Goal: Information Seeking & Learning: Learn about a topic

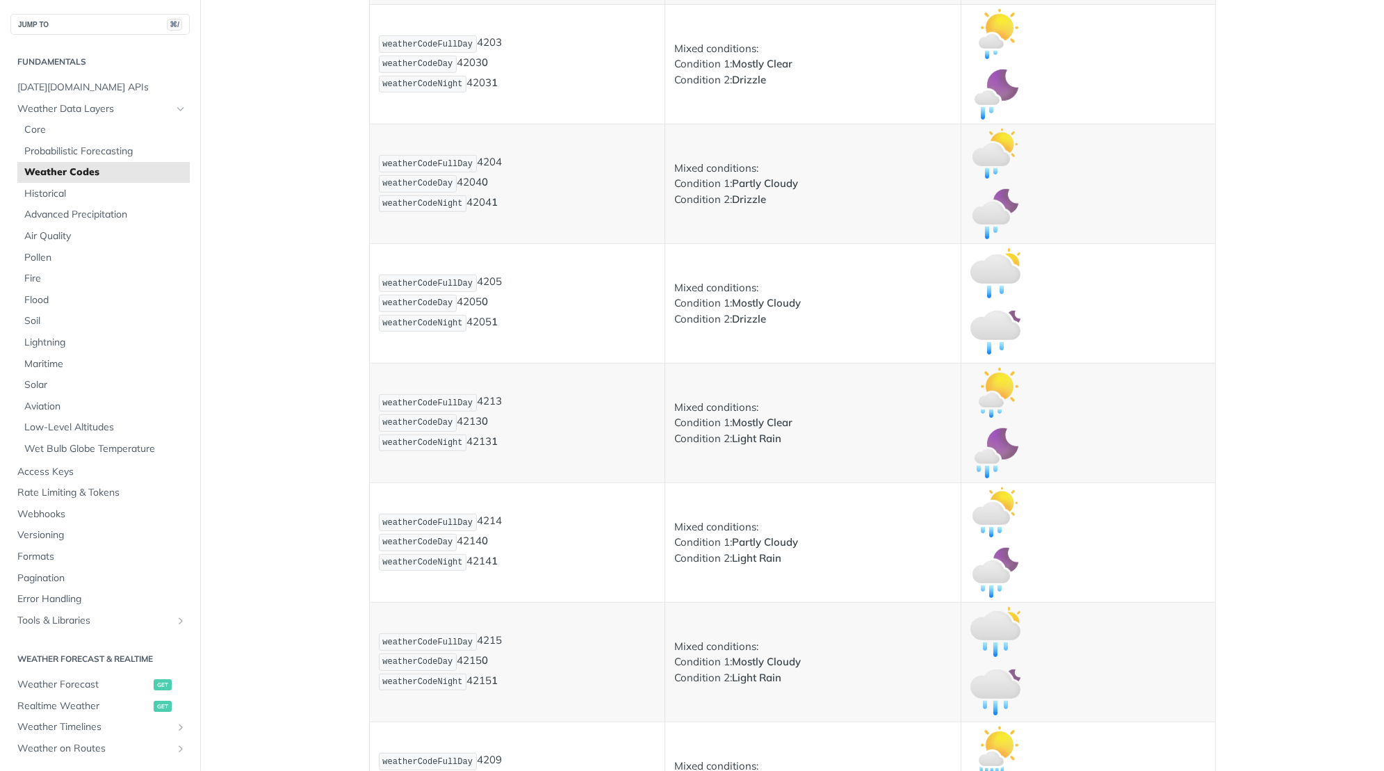
scroll to position [2684, 0]
click at [755, 416] on strong "Mostly Clear" at bounding box center [762, 422] width 60 height 13
click at [438, 398] on span "weatherCodeFullDay" at bounding box center [427, 403] width 90 height 10
copy span "weatherCodeFullDay"
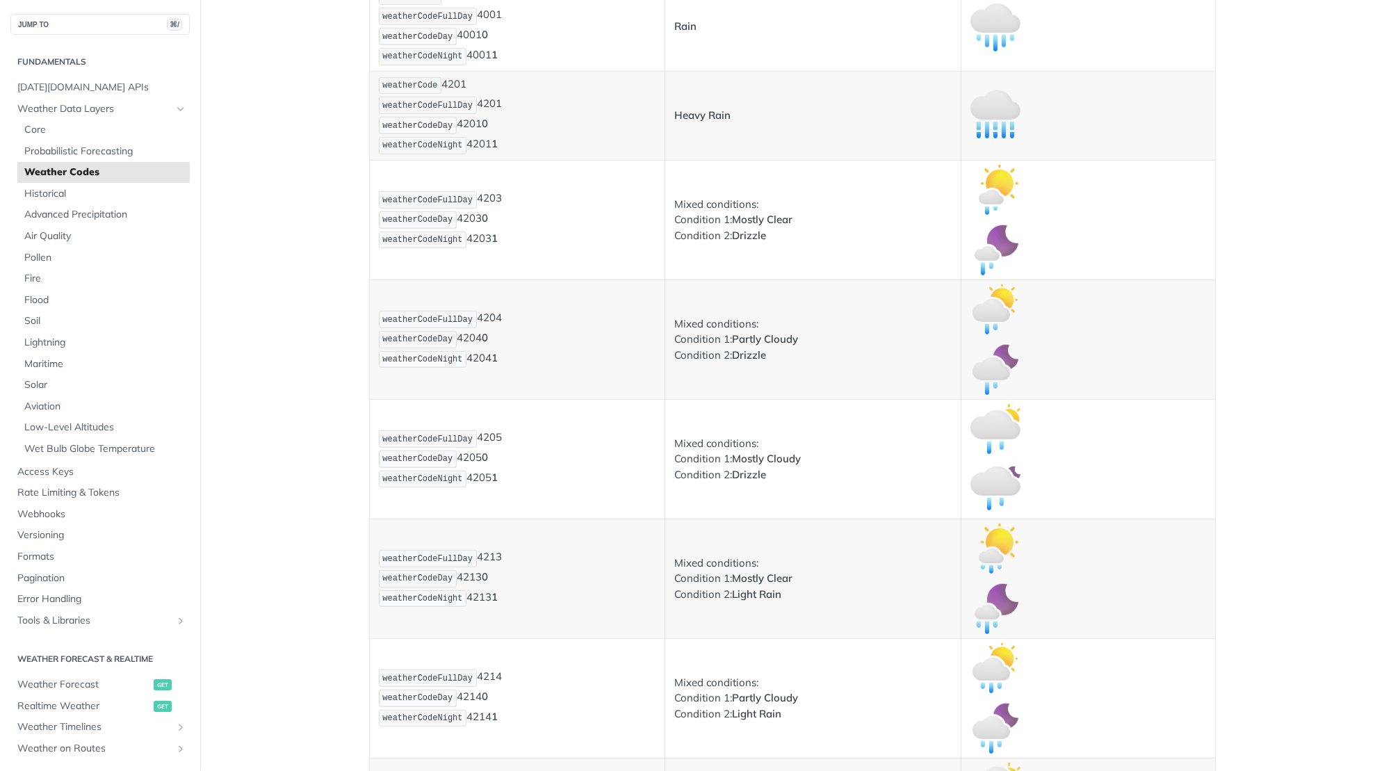
scroll to position [2925, 0]
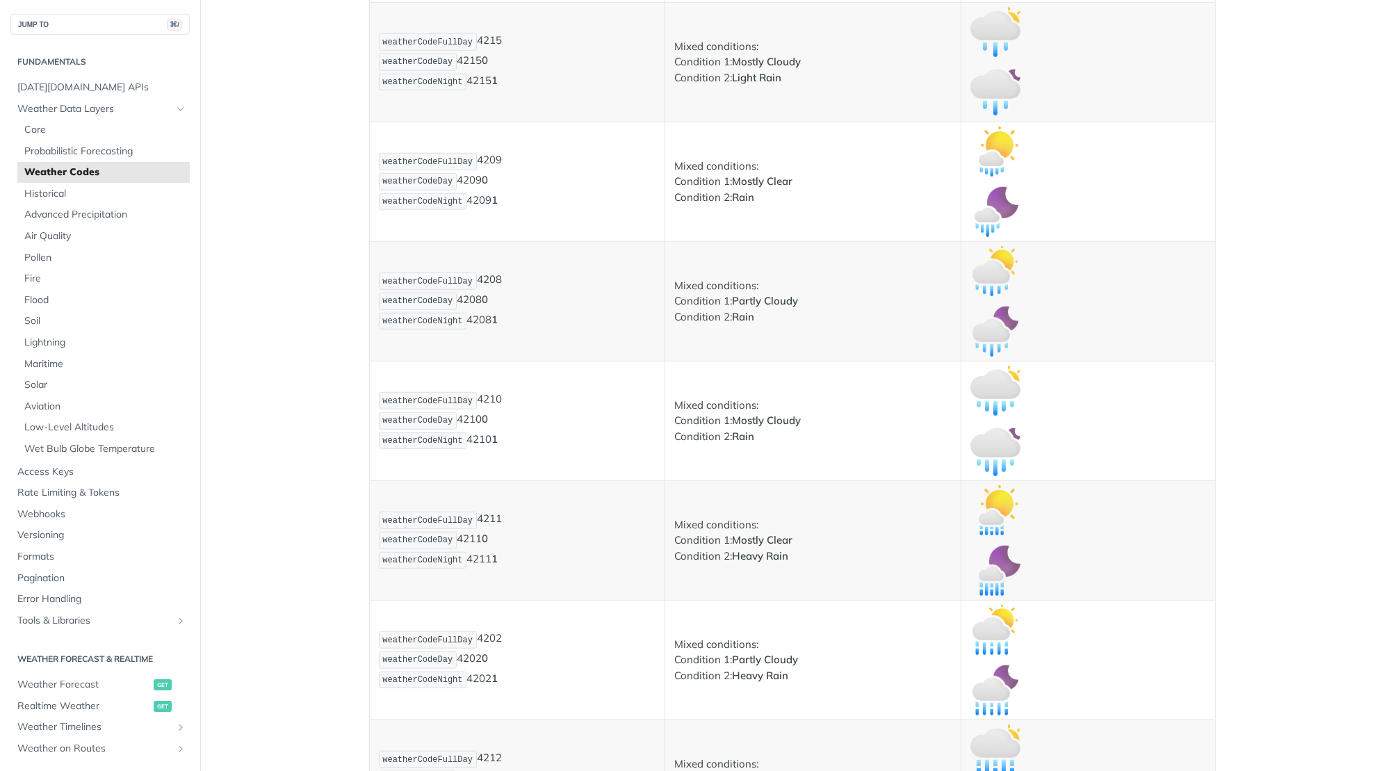
click at [764, 558] on td "Mixed conditions: Condition 1: Mostly Clear Condition 2: Heavy Rain" at bounding box center [813, 540] width 296 height 120
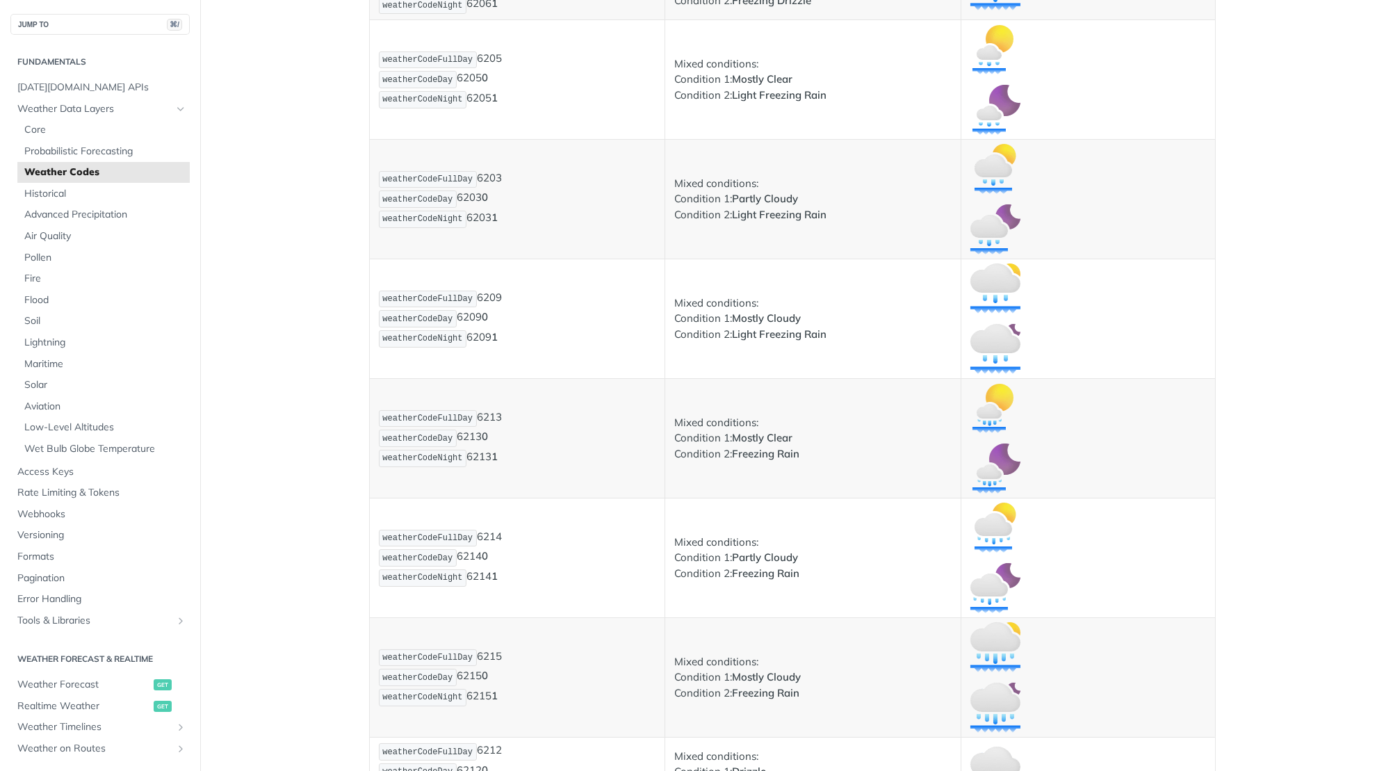
scroll to position [7100, 0]
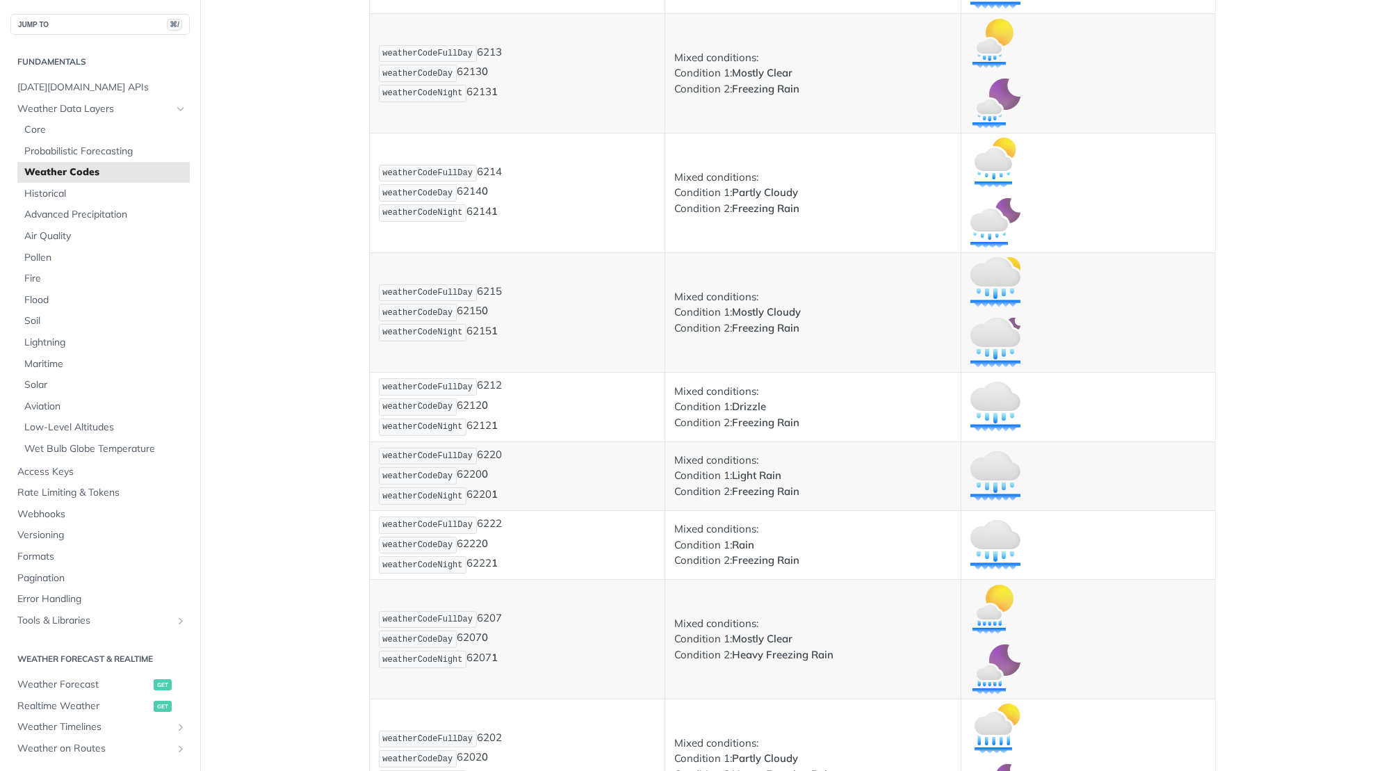
click at [739, 632] on strong "Mostly Clear" at bounding box center [762, 638] width 60 height 13
click at [784, 632] on strong "Mostly Clear" at bounding box center [762, 638] width 60 height 13
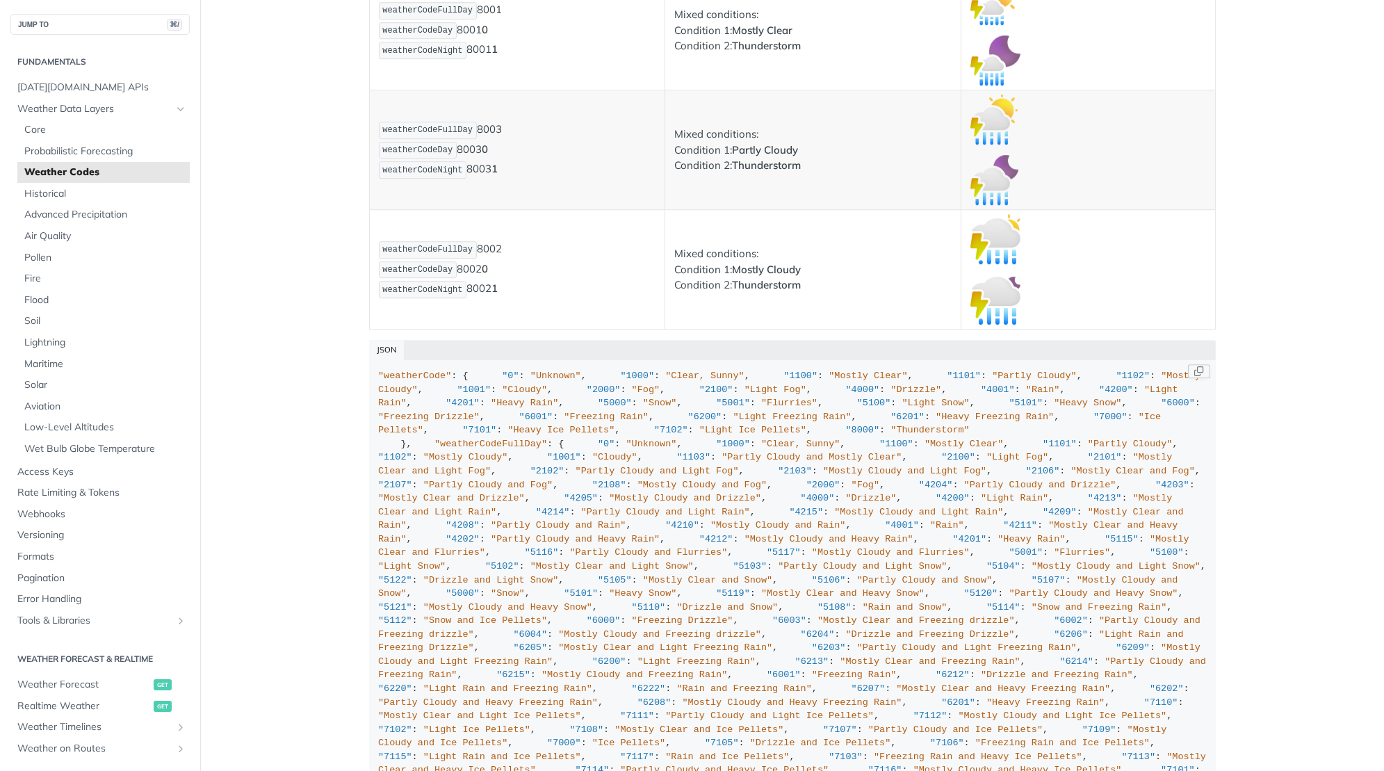
scroll to position [266, 0]
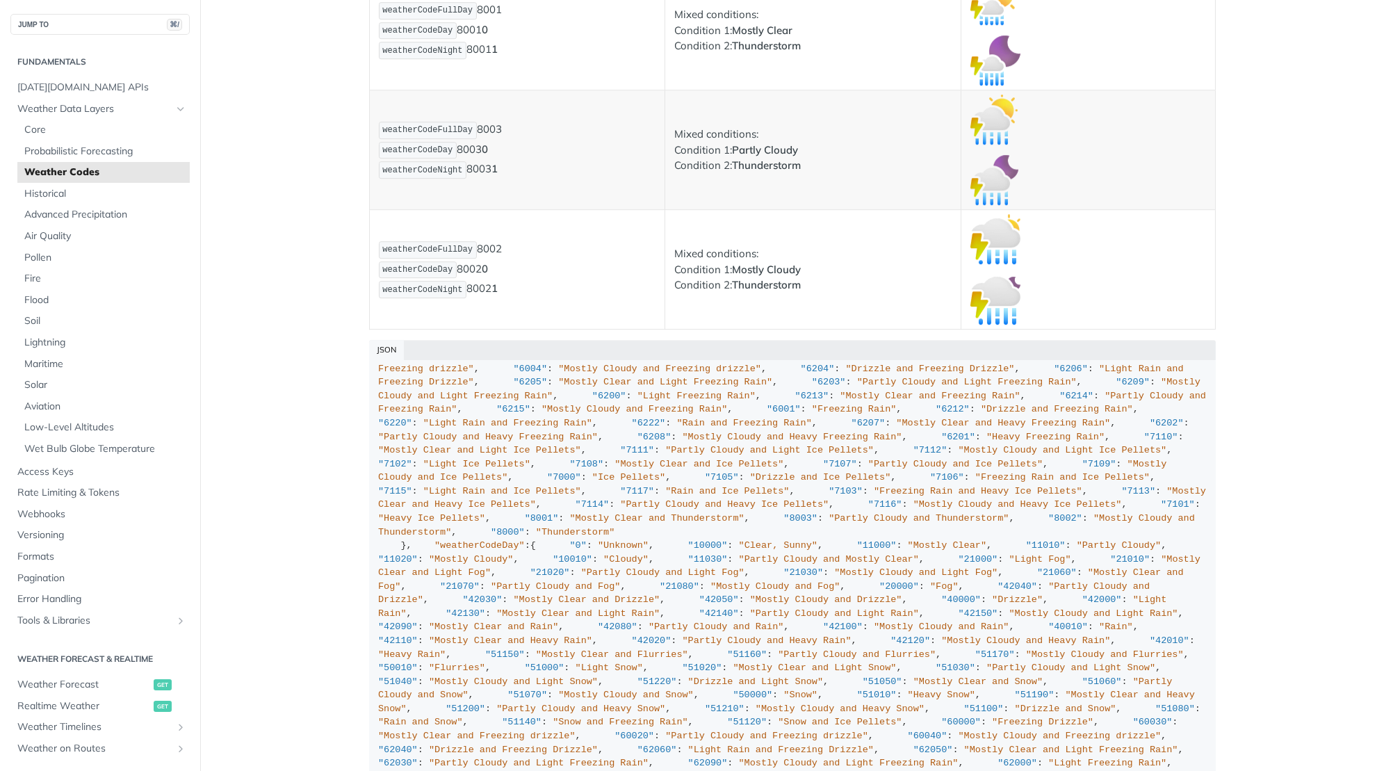
click at [1116, 214] on p at bounding box center [1088, 239] width 235 height 50
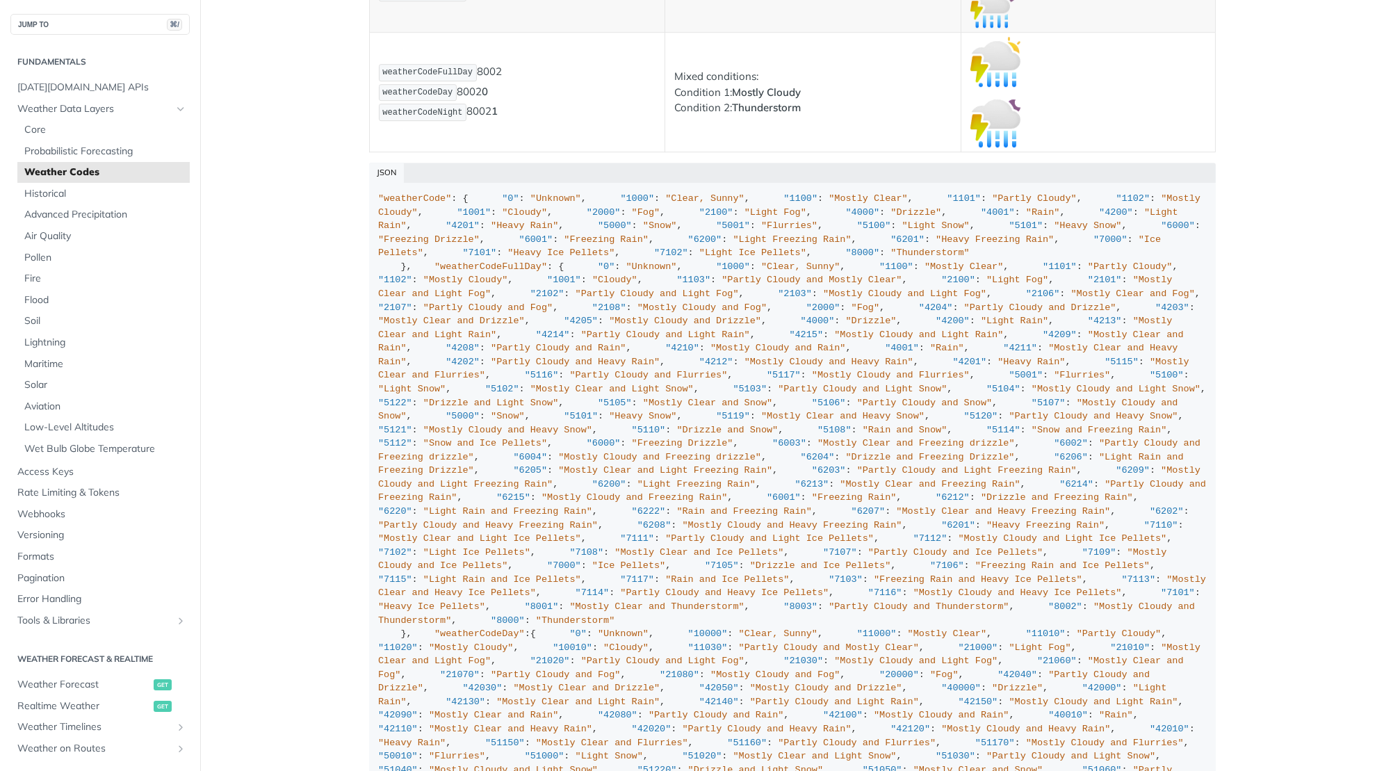
scroll to position [10480, 0]
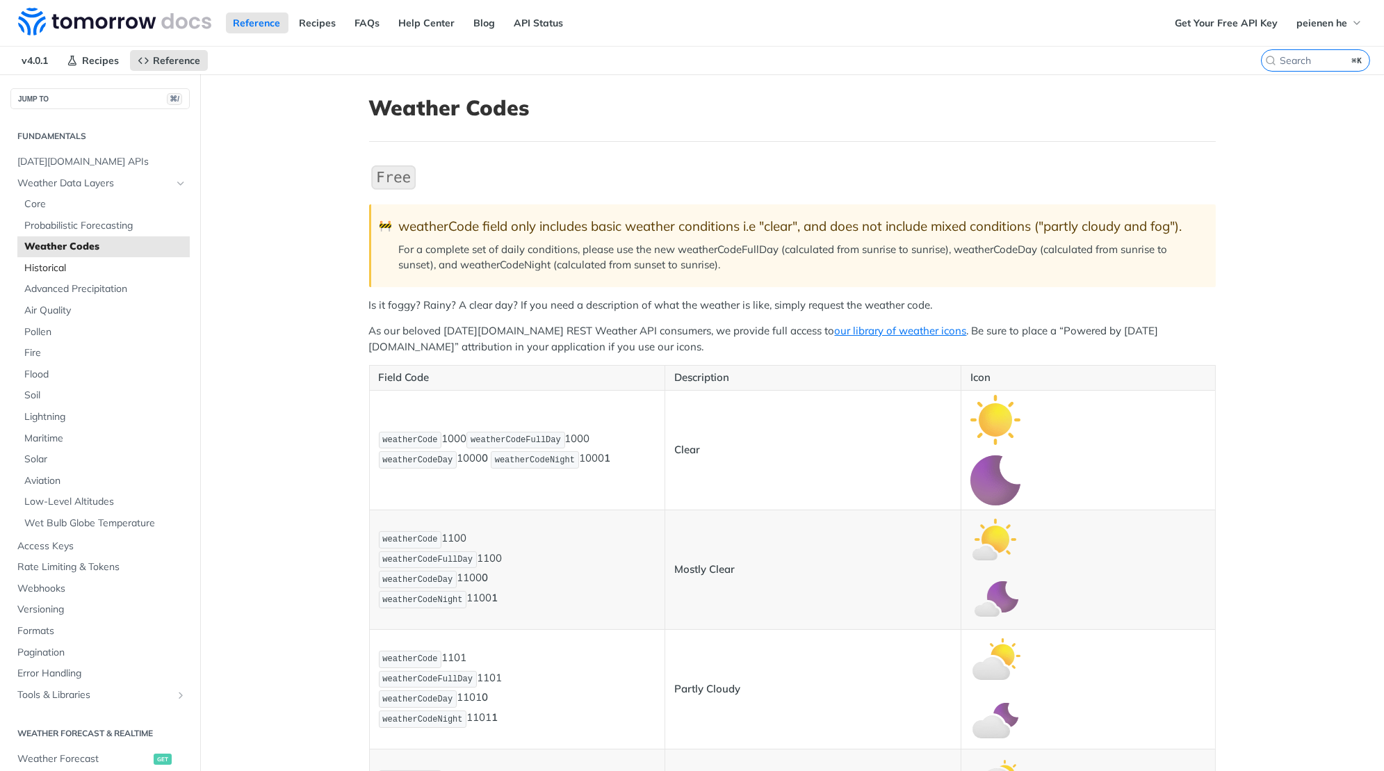
click at [144, 267] on span "Historical" at bounding box center [105, 268] width 162 height 14
